Goal: Information Seeking & Learning: Understand process/instructions

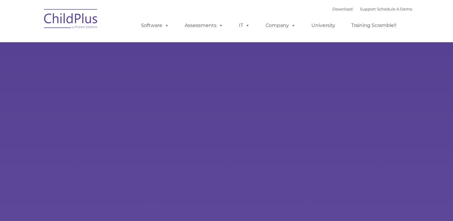
select select "MEDIUM"
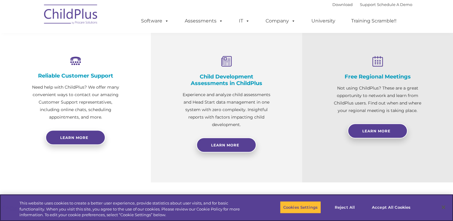
scroll to position [213, 0]
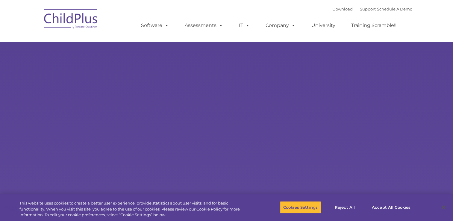
type input ""
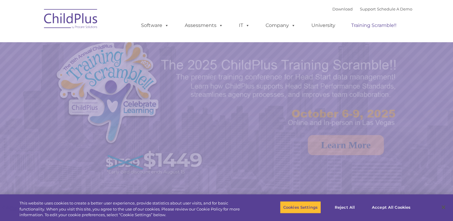
select select "MEDIUM"
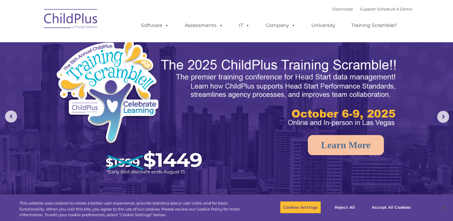
click at [79, 20] on img at bounding box center [71, 20] width 60 height 30
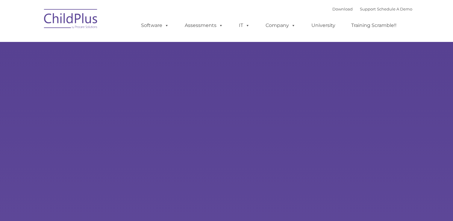
type input ""
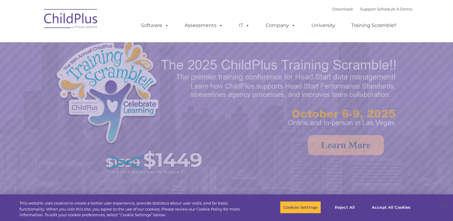
select select "MEDIUM"
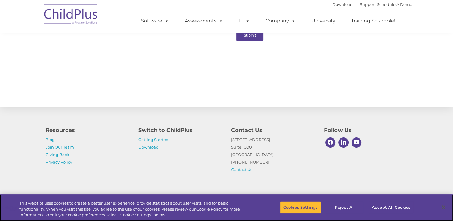
scroll to position [661, 0]
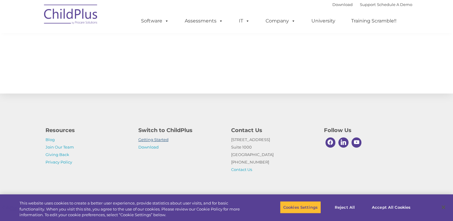
click at [153, 140] on link "Getting Started" at bounding box center [153, 139] width 30 height 5
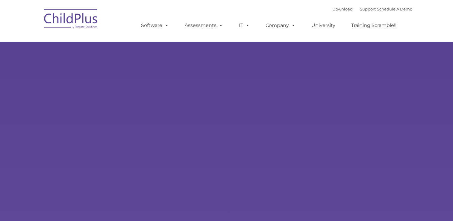
type input ""
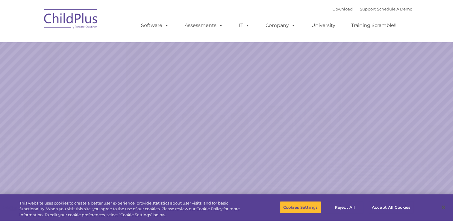
select select "MEDIUM"
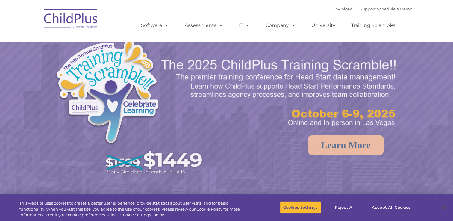
select select "MEDIUM"
